Goal: Information Seeking & Learning: Learn about a topic

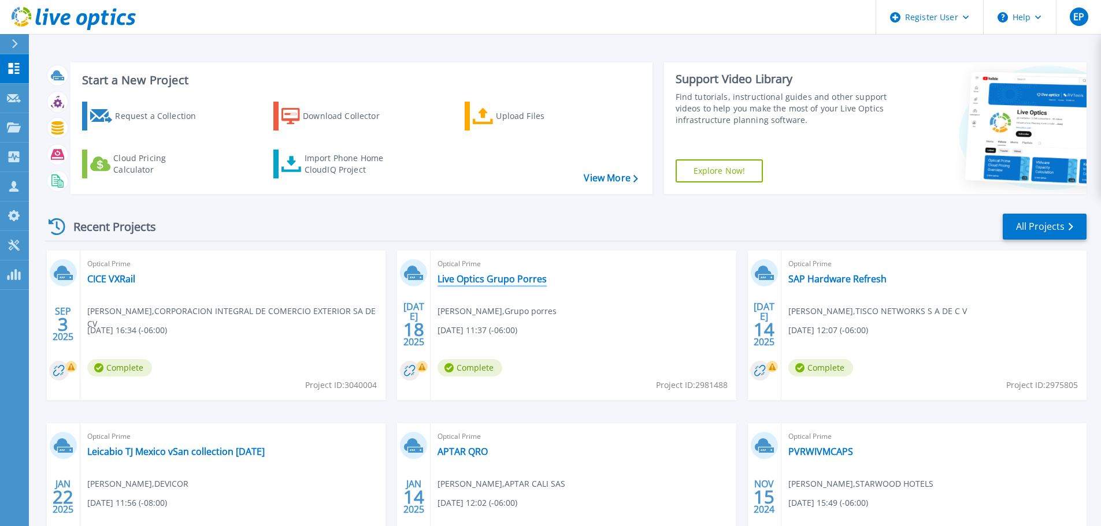
click at [484, 276] on link "Live Optics Grupo Porres" at bounding box center [491, 279] width 109 height 12
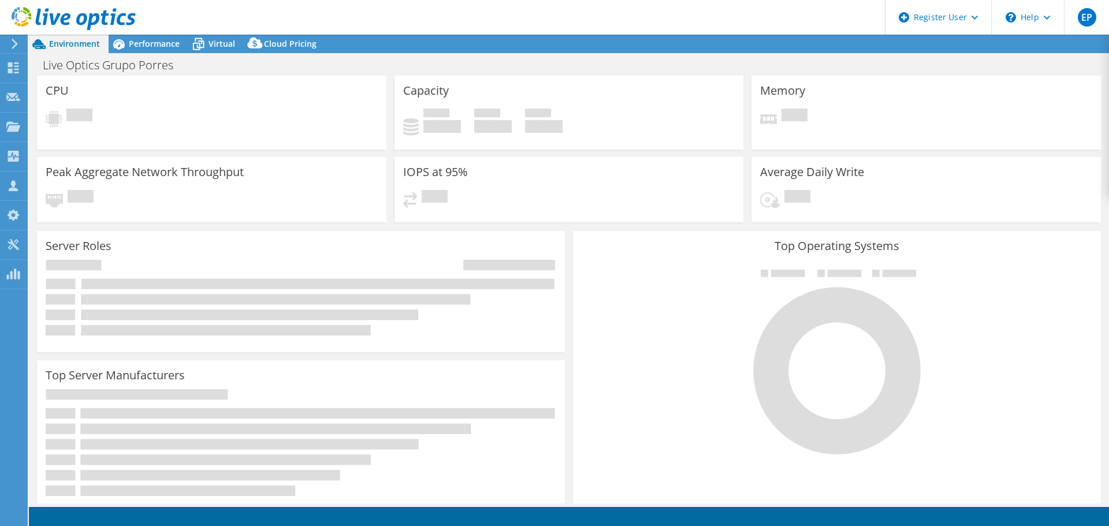
select select "USD"
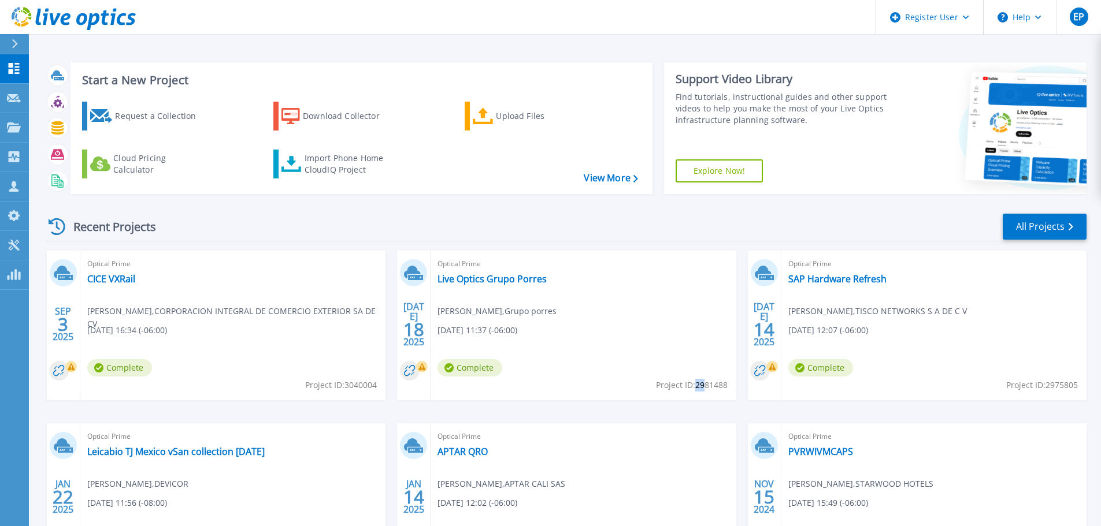
drag, startPoint x: 696, startPoint y: 388, endPoint x: 704, endPoint y: 387, distance: 8.2
click at [704, 387] on span "Project ID: 2981488" at bounding box center [692, 385] width 72 height 13
click at [707, 387] on span "Project ID: 2981488" at bounding box center [692, 385] width 72 height 13
copy span "2981488"
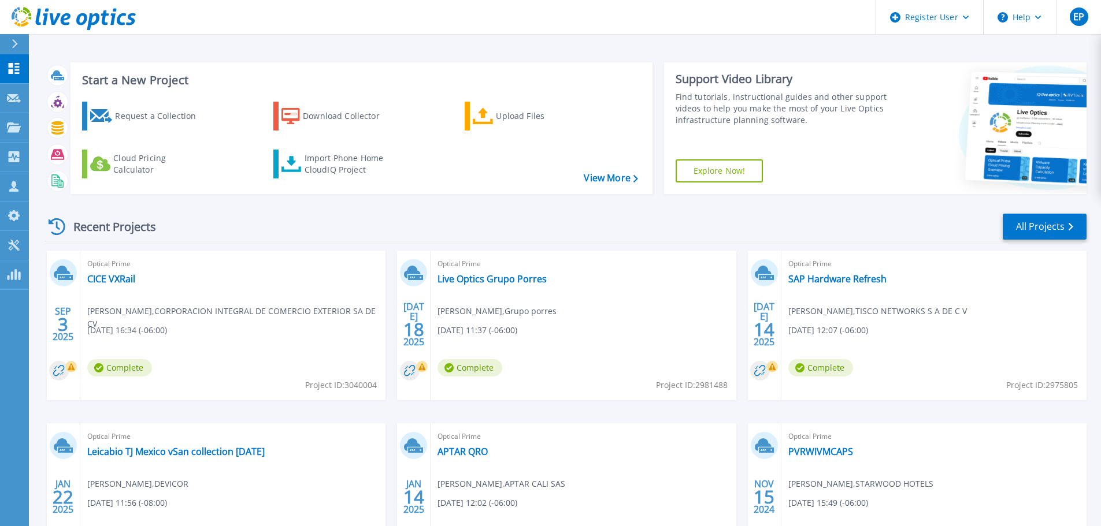
click at [363, 385] on span "Project ID: 3040004" at bounding box center [341, 385] width 72 height 13
copy span "3040004"
click at [562, 292] on div "Optical Prime Live Optics Grupo Porres david vazquez , Grupo porres 07/18/2025,…" at bounding box center [583, 326] width 305 height 150
click at [524, 279] on link "Live Optics Grupo Porres" at bounding box center [491, 279] width 109 height 12
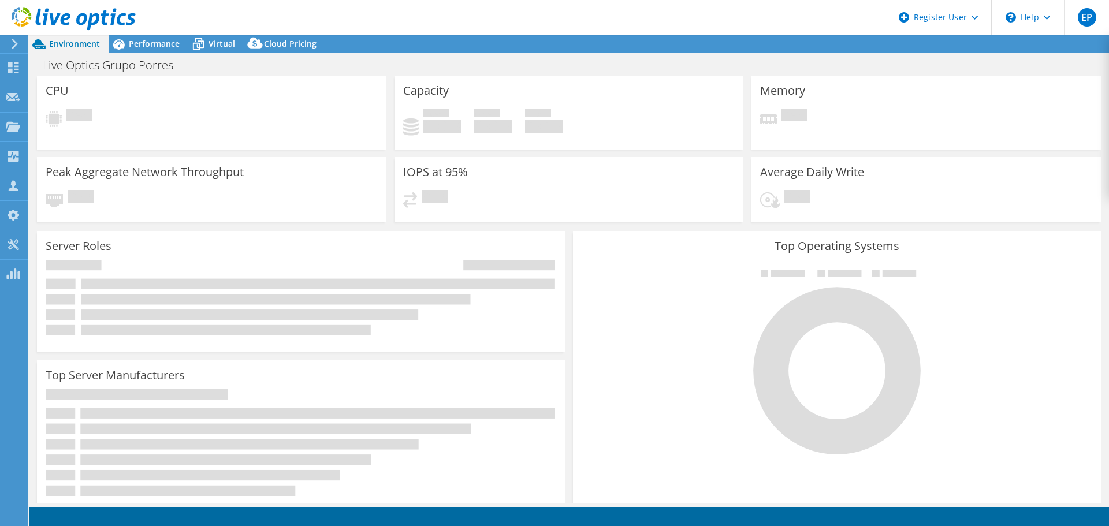
select select "USD"
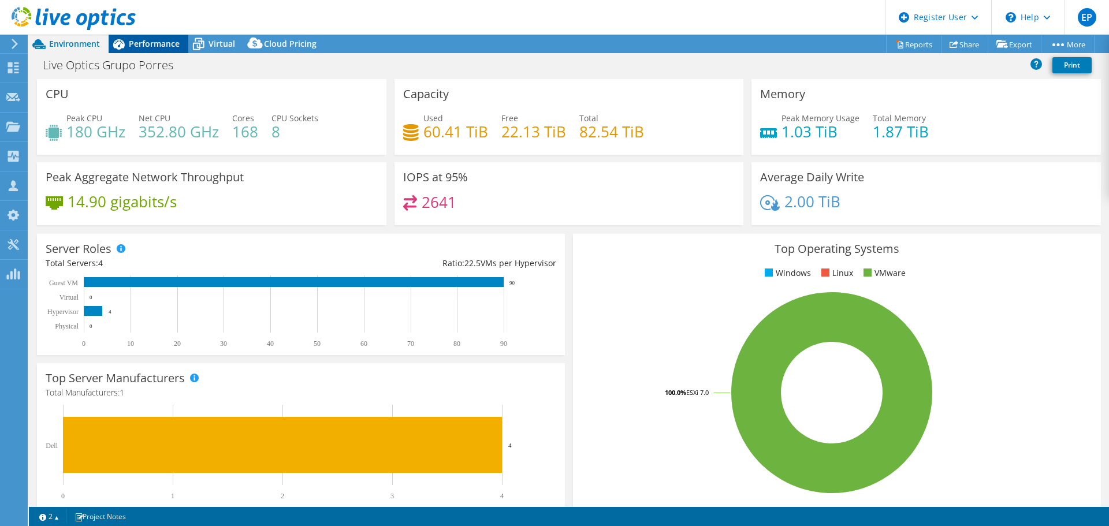
click at [143, 44] on span "Performance" at bounding box center [154, 43] width 51 height 11
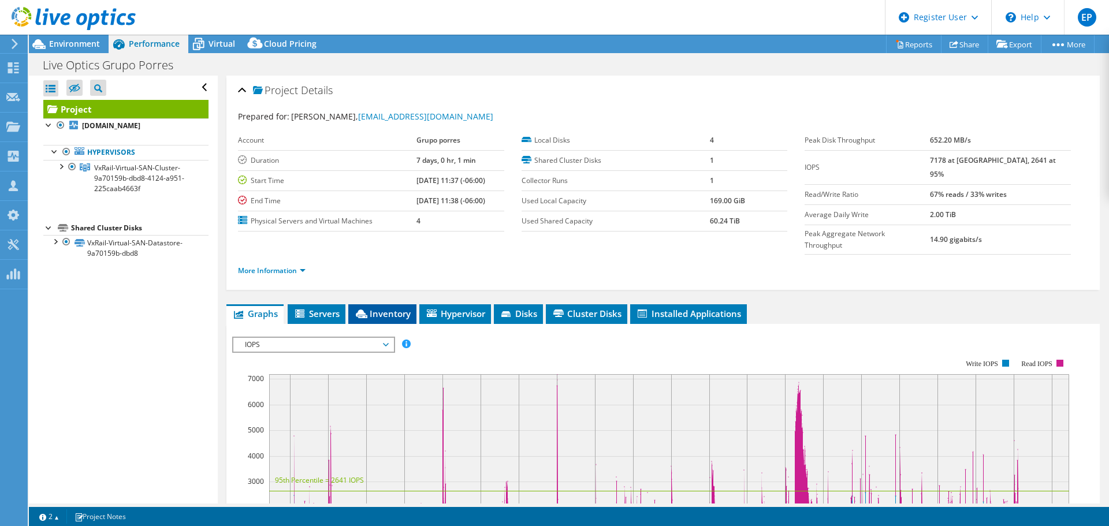
click at [399, 305] on li "Inventory" at bounding box center [382, 315] width 68 height 20
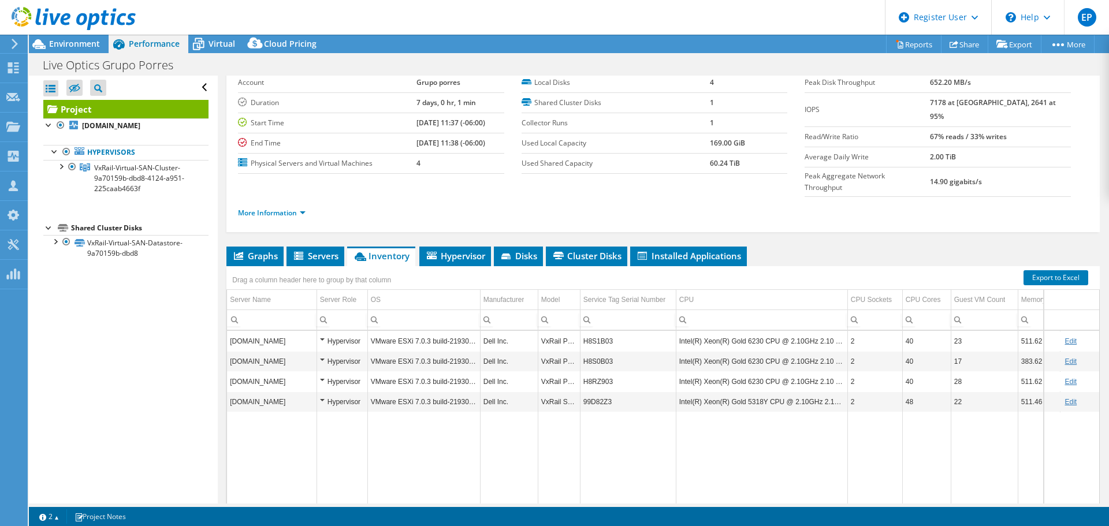
scroll to position [87, 0]
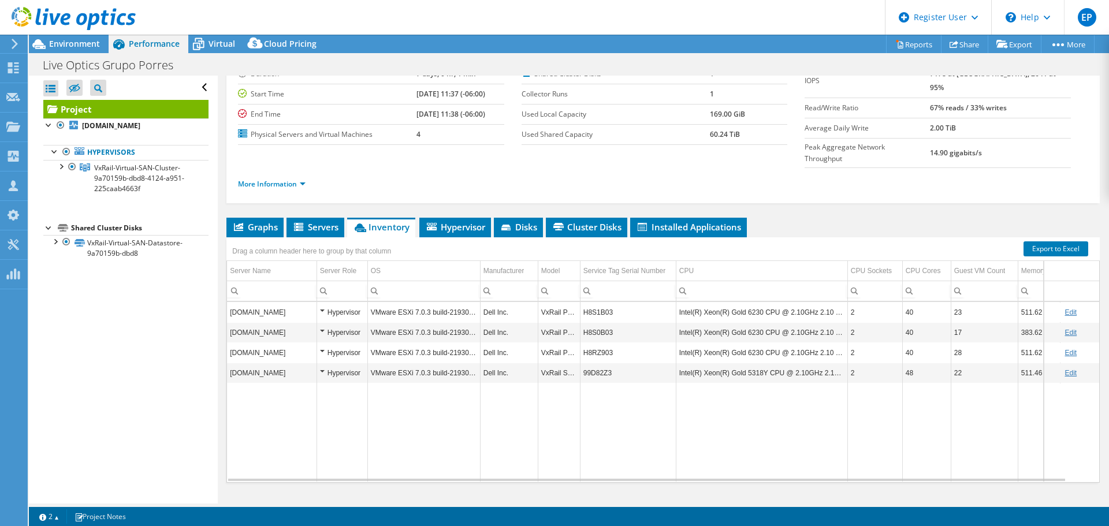
click at [530, 363] on td "Dell Inc." at bounding box center [509, 373] width 58 height 20
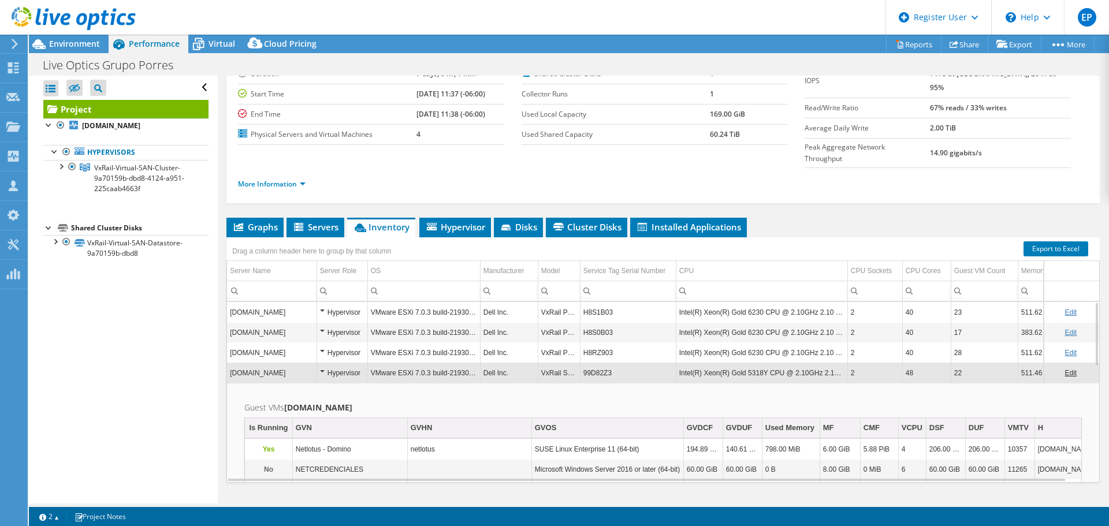
click at [472, 363] on td "VMware ESXi 7.0.3 build-21930508" at bounding box center [424, 373] width 113 height 20
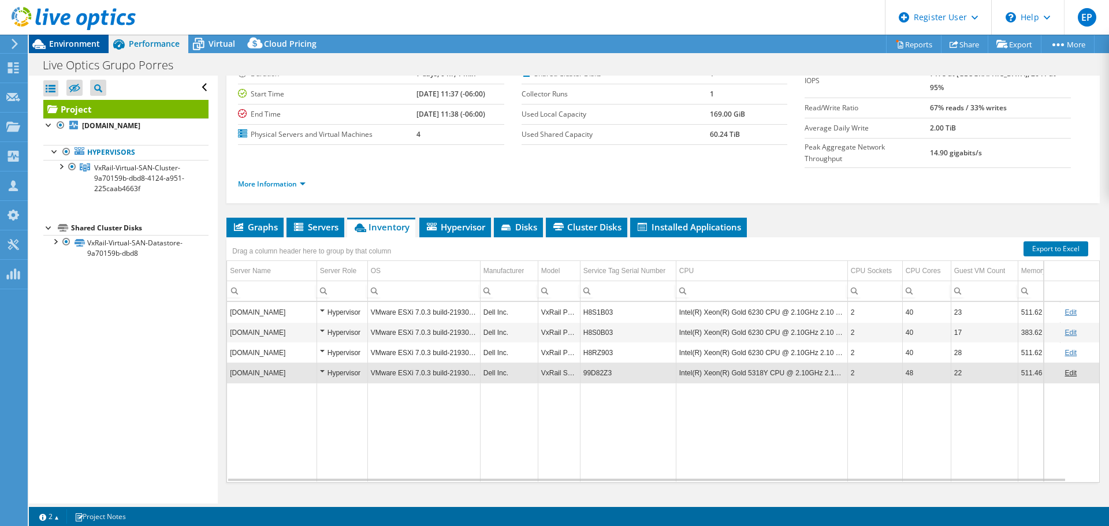
click at [60, 43] on span "Environment" at bounding box center [74, 43] width 51 height 11
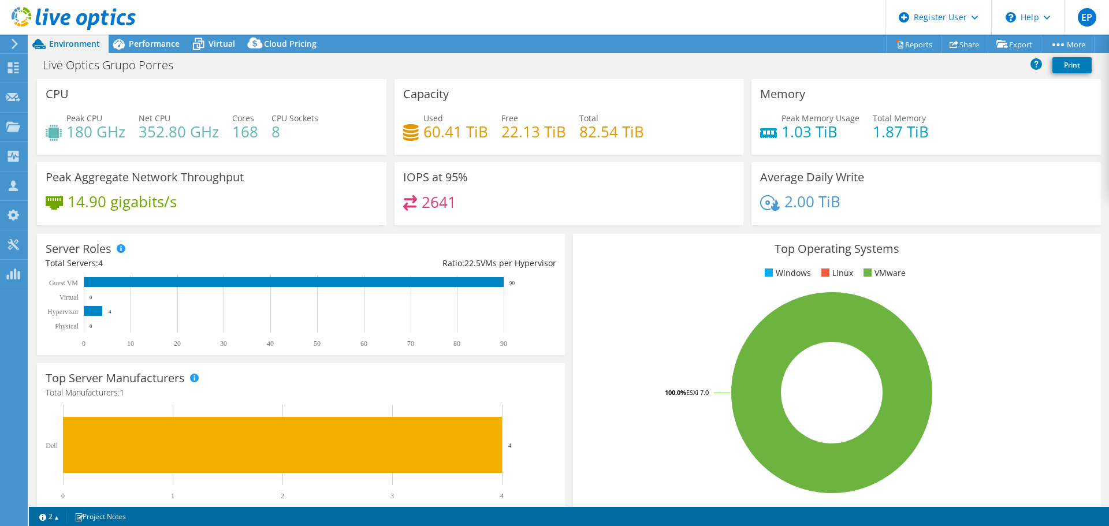
scroll to position [245, 0]
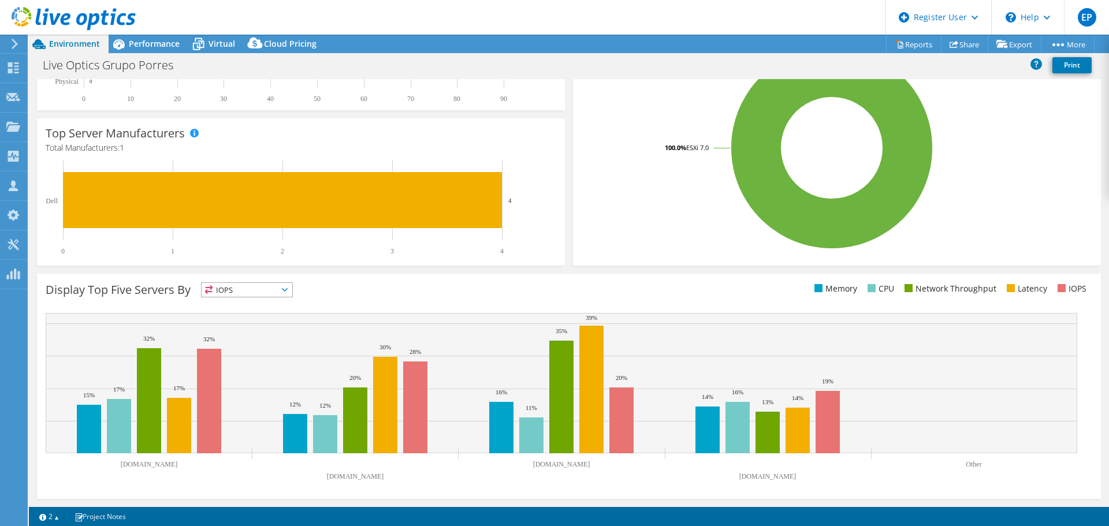
click at [285, 290] on icon at bounding box center [285, 289] width 6 height 3
click at [269, 335] on li "CPU" at bounding box center [247, 337] width 91 height 16
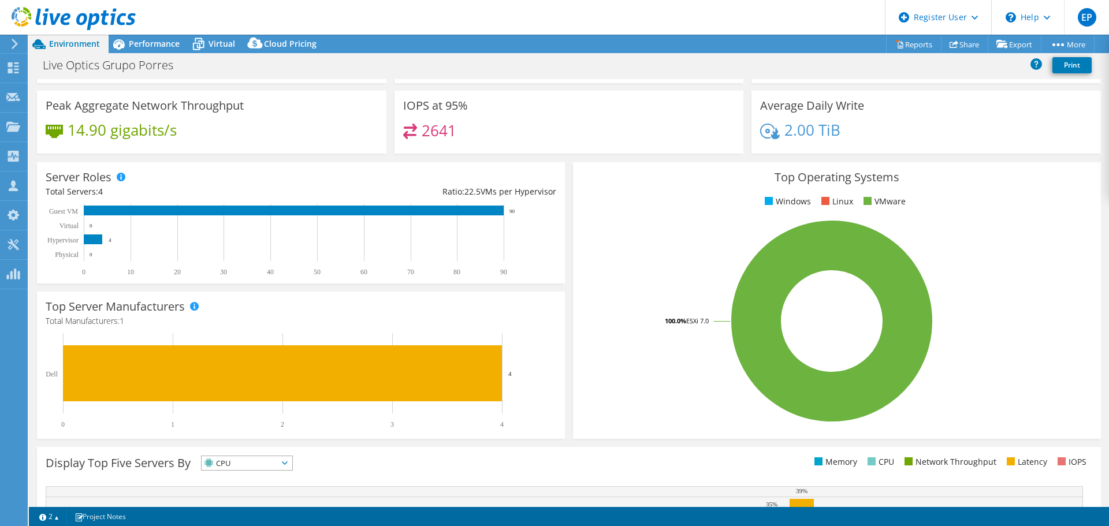
scroll to position [0, 0]
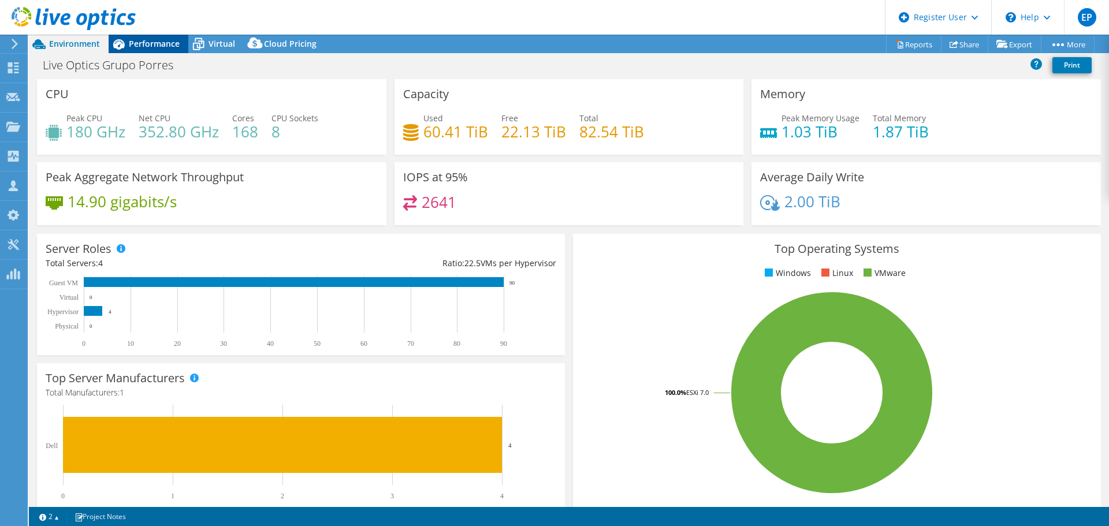
click at [147, 44] on span "Performance" at bounding box center [154, 43] width 51 height 11
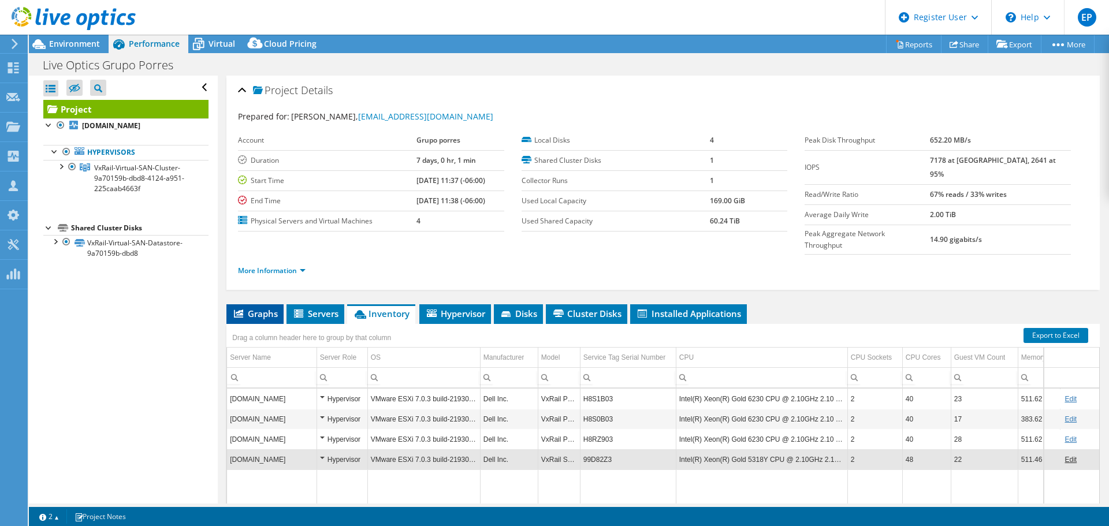
click at [267, 308] on span "Graphs" at bounding box center [255, 314] width 46 height 12
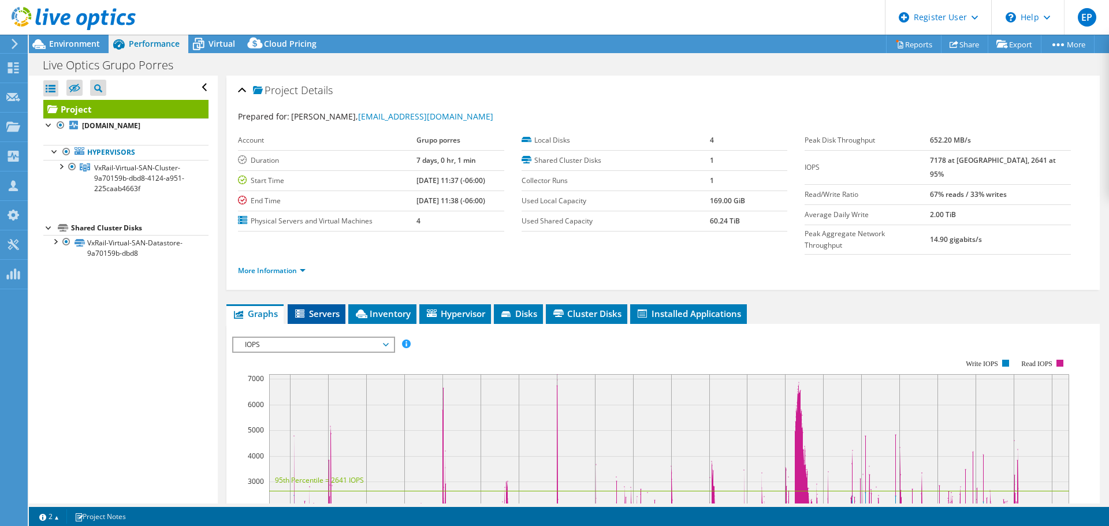
scroll to position [116, 0]
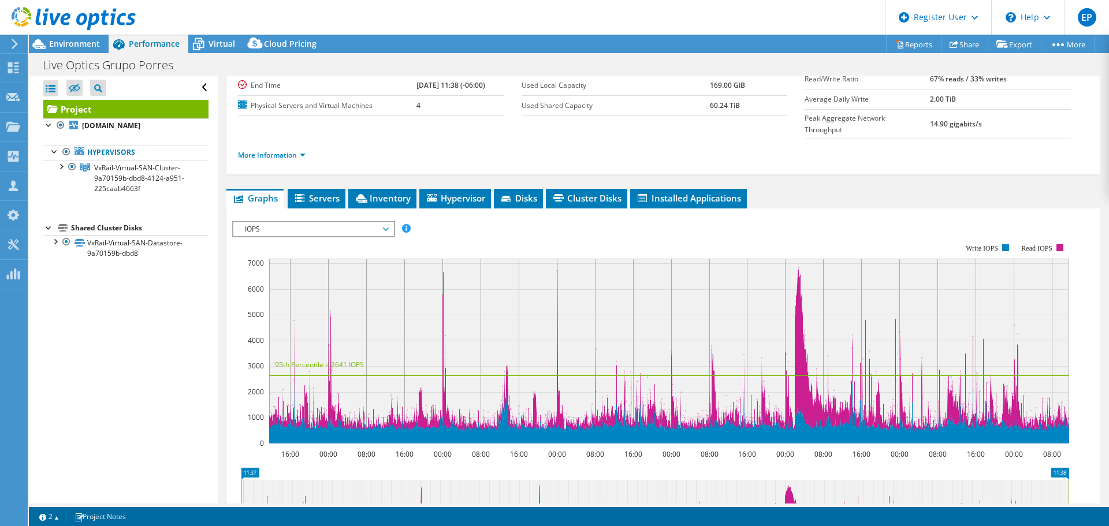
click at [321, 222] on span "IOPS" at bounding box center [313, 229] width 149 height 14
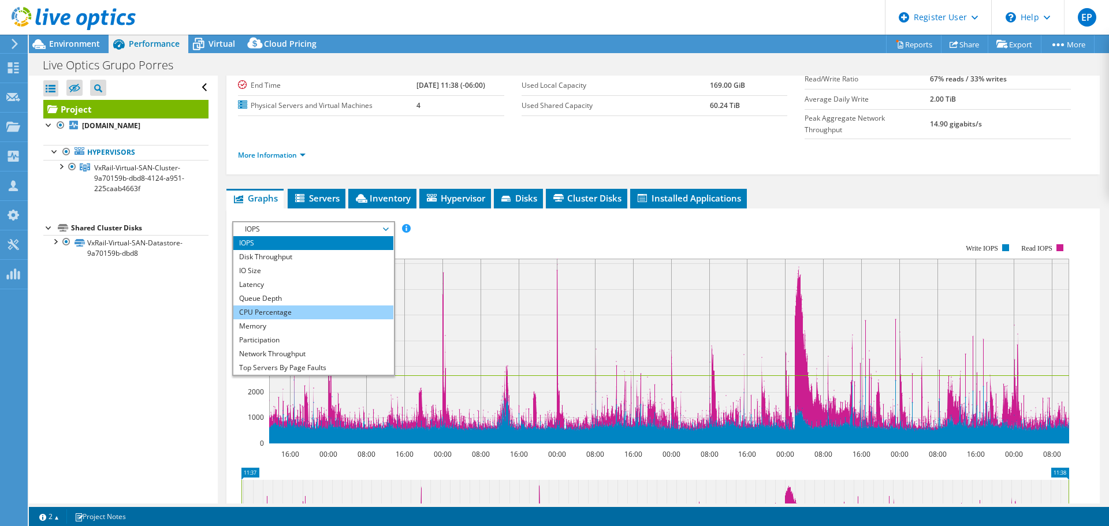
click at [316, 306] on li "CPU Percentage" at bounding box center [313, 313] width 160 height 14
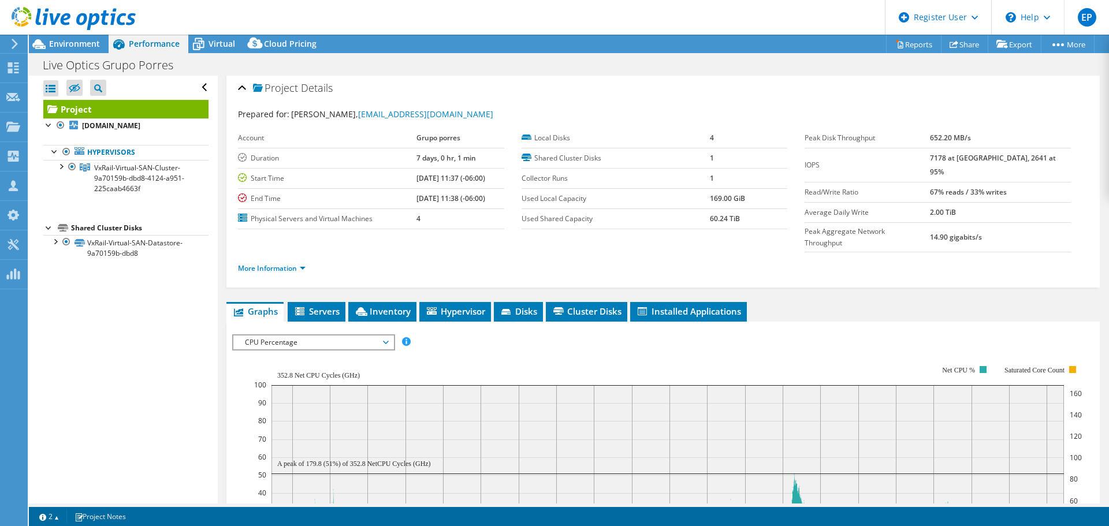
scroll to position [0, 0]
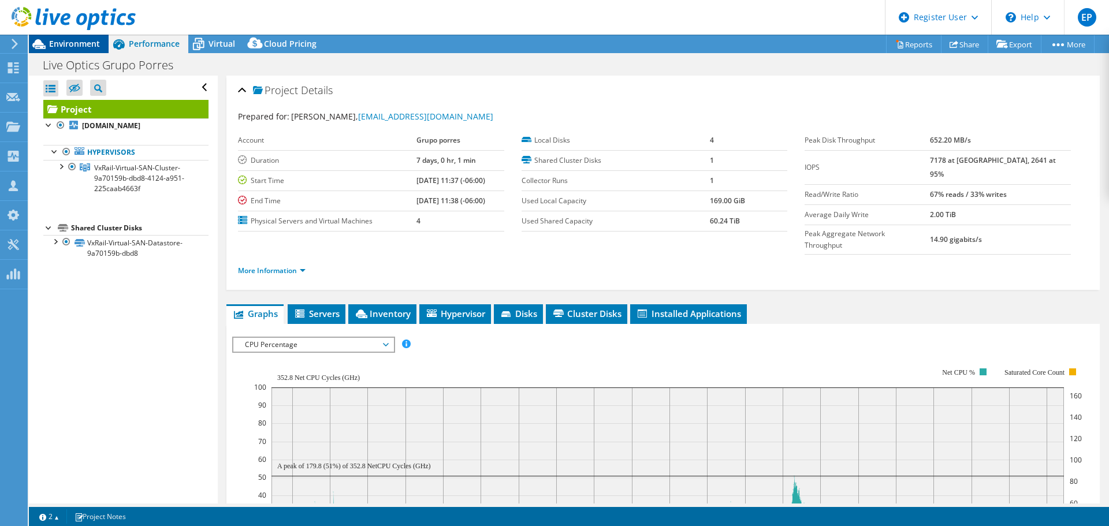
click at [75, 44] on span "Environment" at bounding box center [74, 43] width 51 height 11
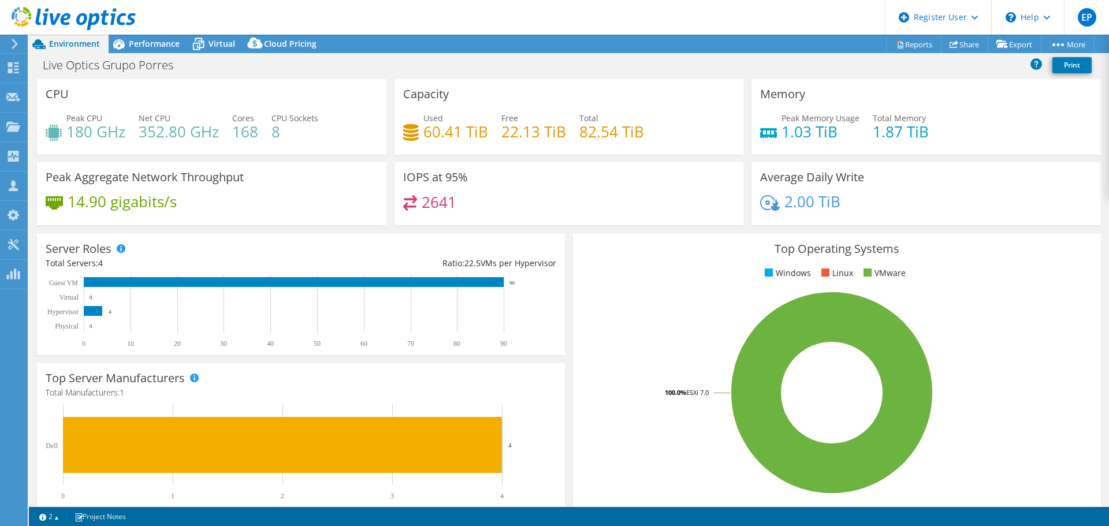
click at [20, 21] on icon at bounding box center [74, 19] width 124 height 24
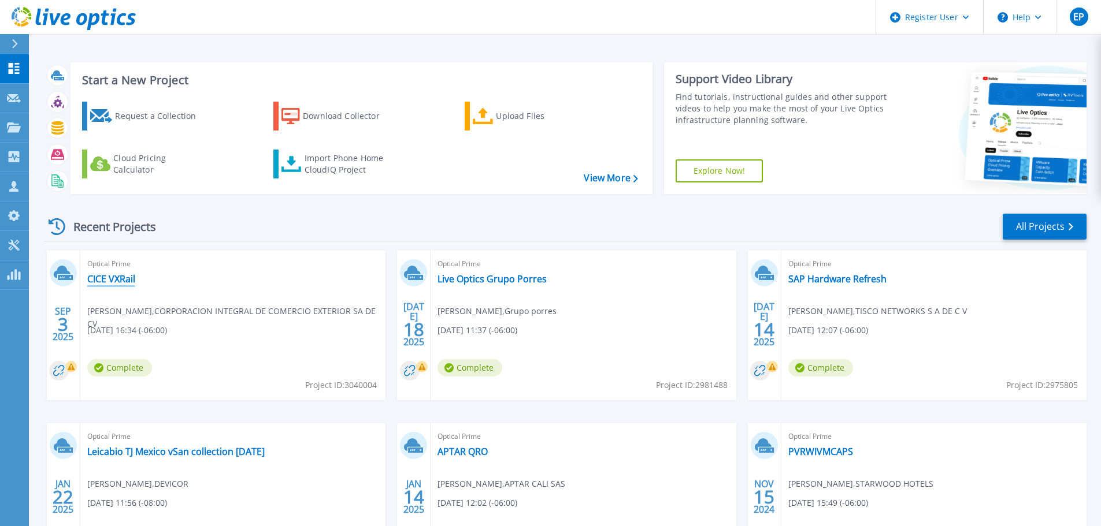
click at [106, 275] on link "CICE VXRail" at bounding box center [111, 279] width 48 height 12
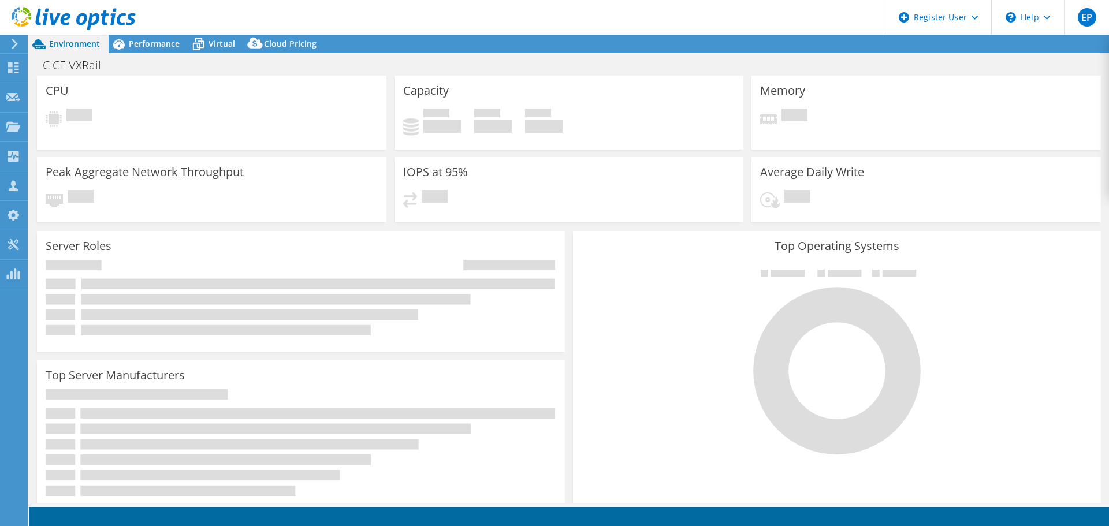
select select "USD"
